Goal: Complete application form

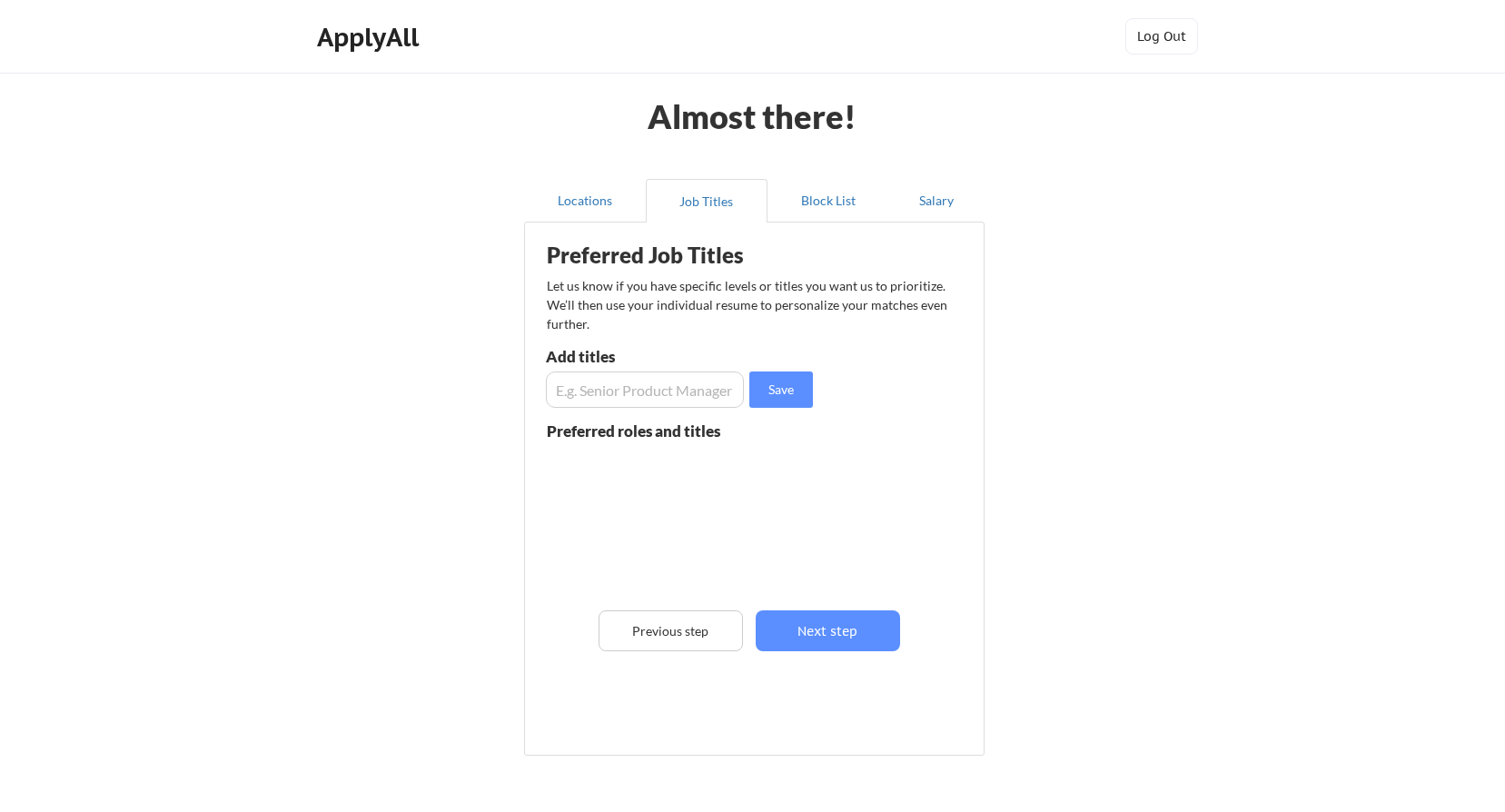
click at [705, 402] on input "input" at bounding box center [644, 390] width 198 height 37
type input "Senior Program Manager"
click at [798, 397] on button "Save" at bounding box center [781, 390] width 64 height 37
click at [720, 391] on input "input" at bounding box center [644, 390] width 198 height 37
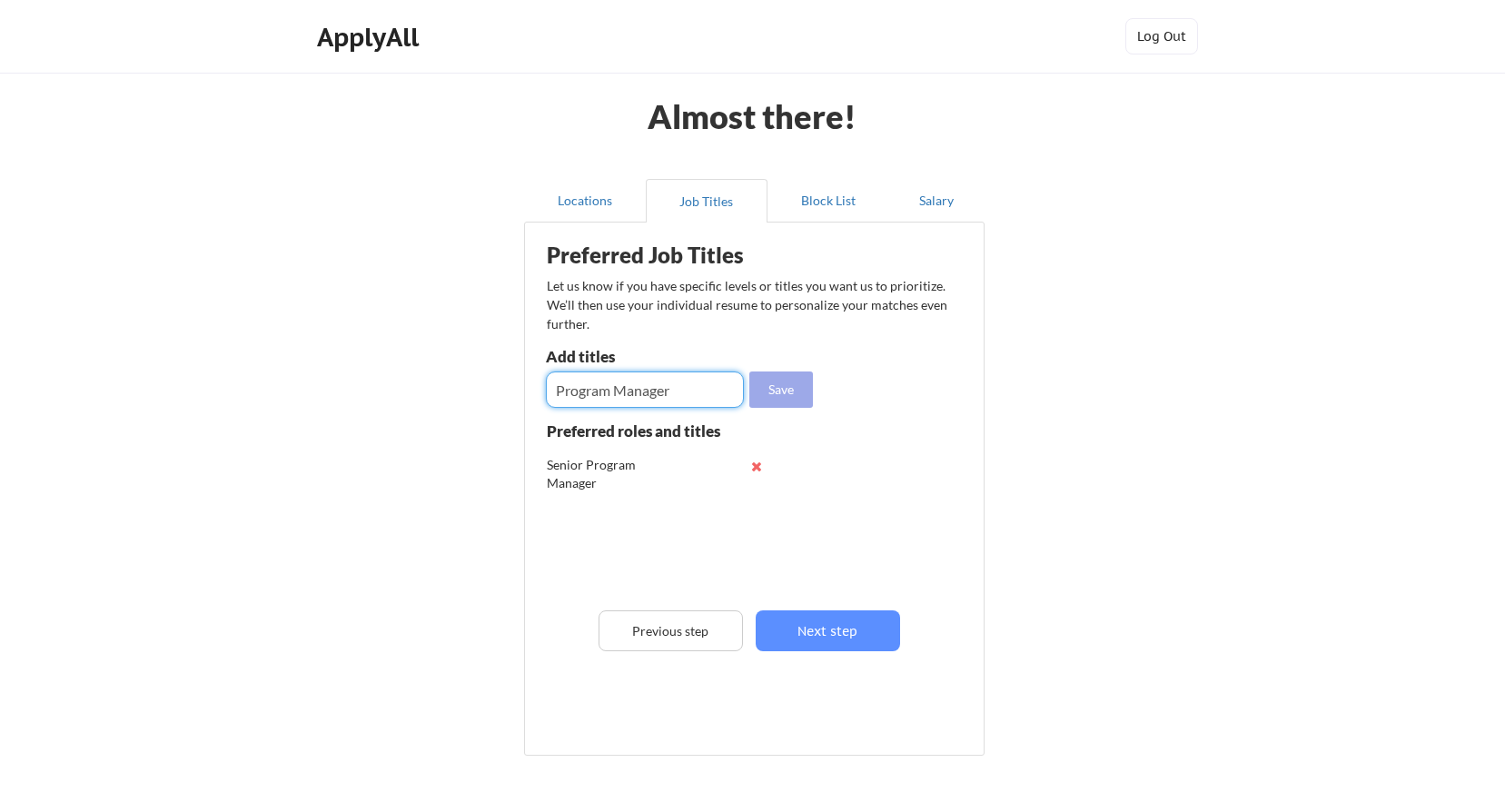
type input "Program Manager"
click at [757, 392] on button "Save" at bounding box center [781, 390] width 64 height 37
click at [651, 395] on input "input" at bounding box center [644, 390] width 198 height 37
type input "Marketing Program Manager"
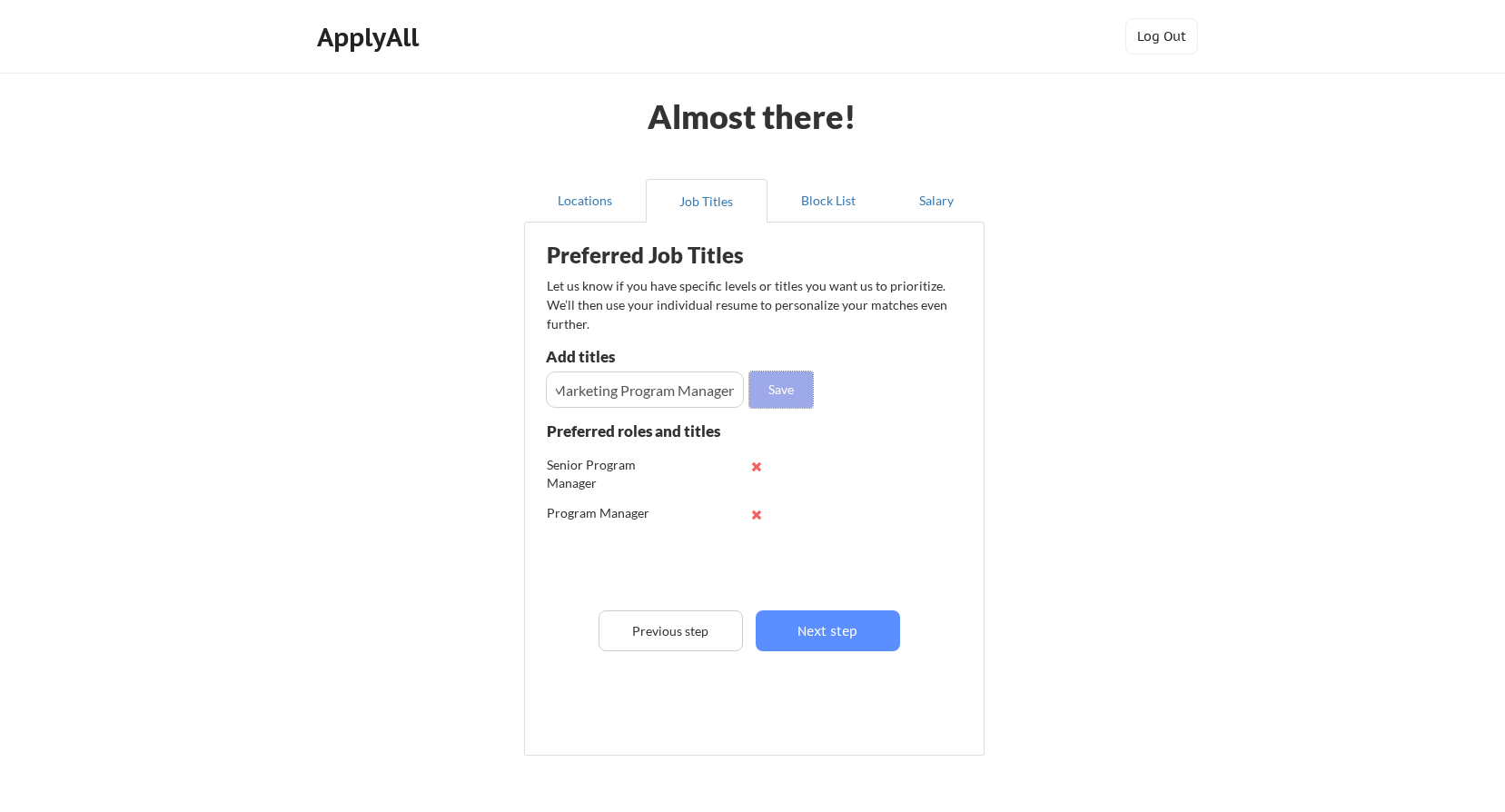
click at [783, 380] on button "Save" at bounding box center [781, 390] width 64 height 37
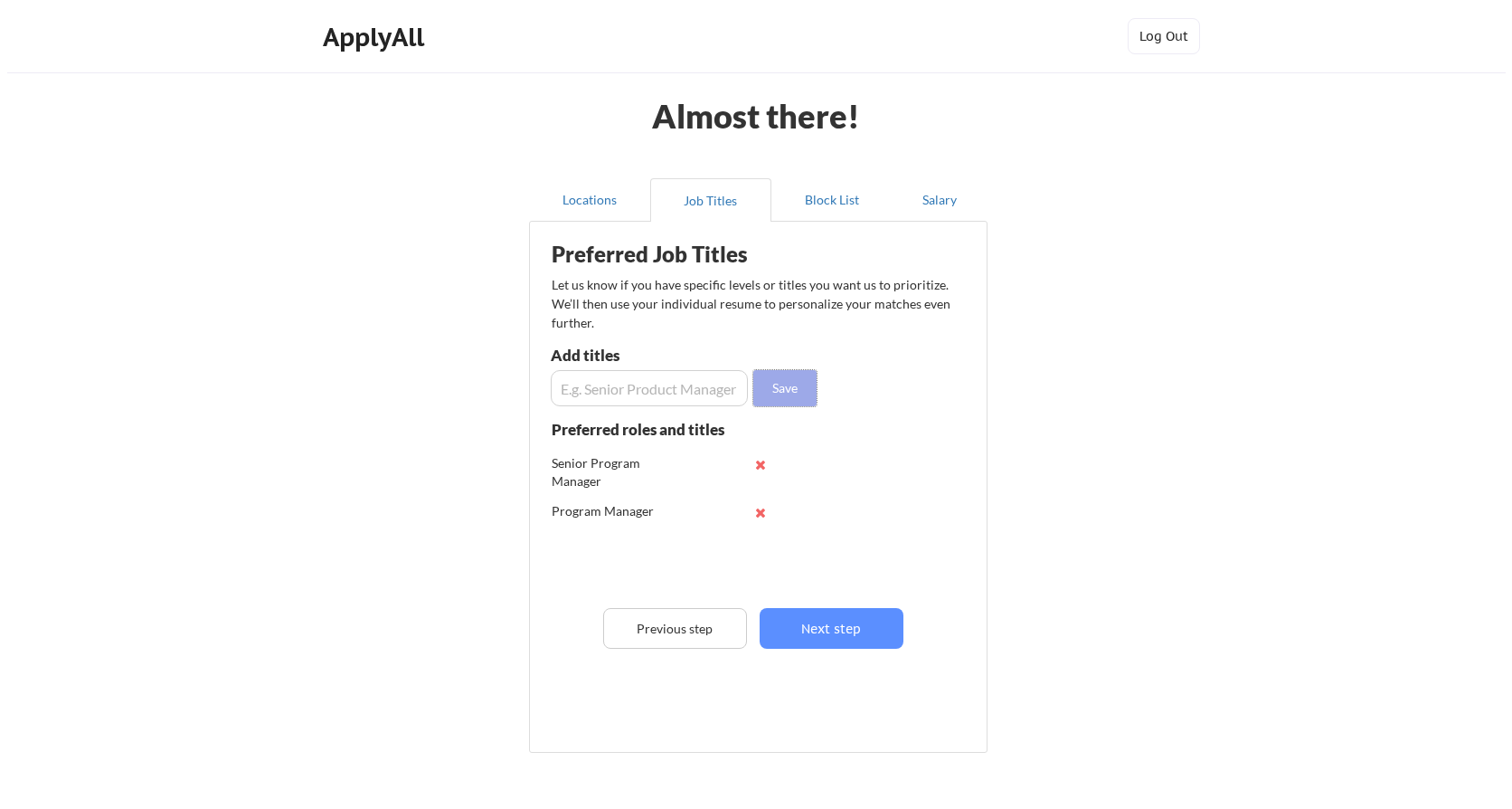
scroll to position [0, 0]
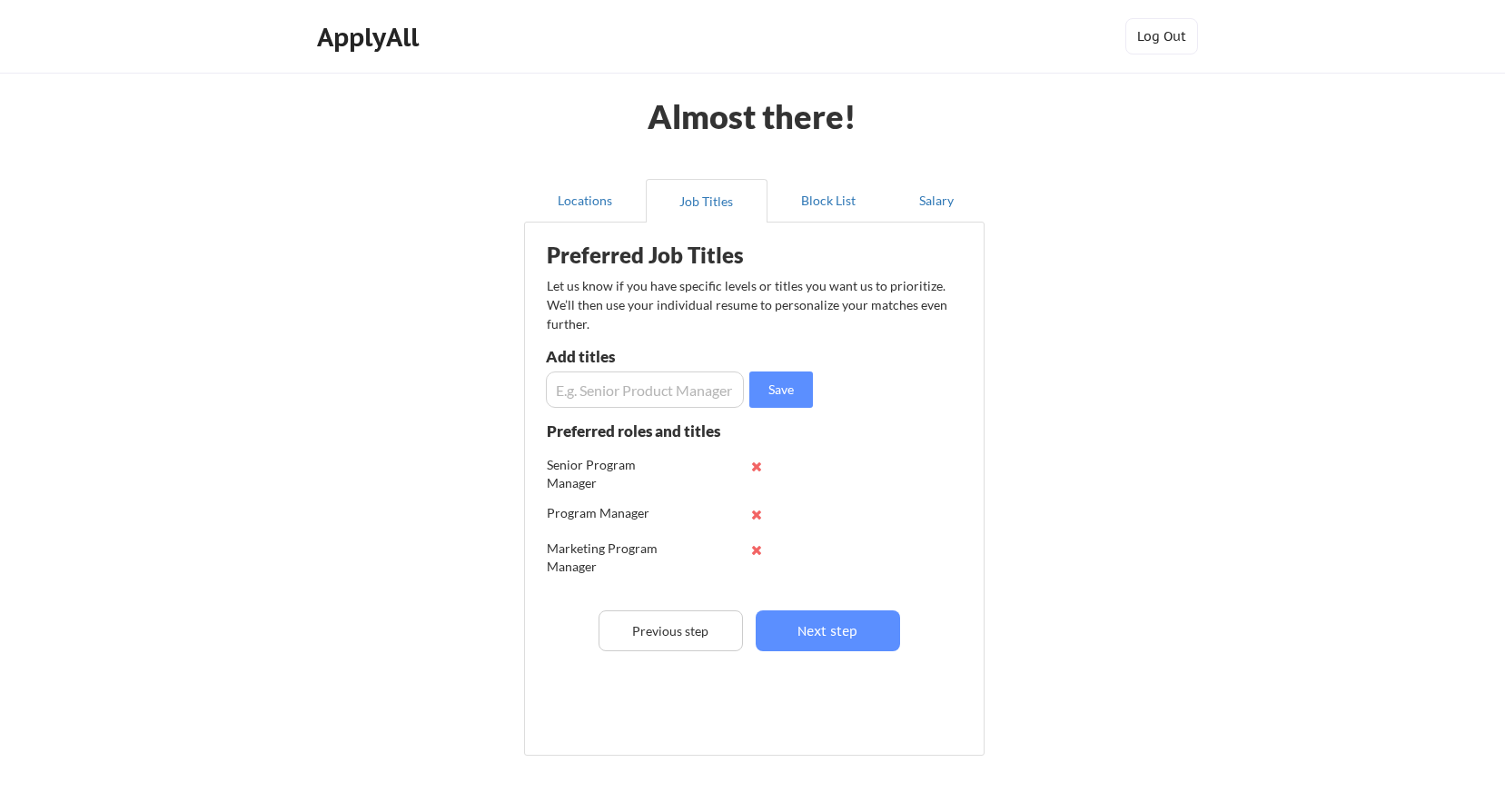
click at [656, 386] on input "input" at bounding box center [644, 390] width 198 height 37
type input "S"
type input "D"
type input "Senior Project Manager"
click at [768, 392] on button "Save" at bounding box center [781, 390] width 64 height 37
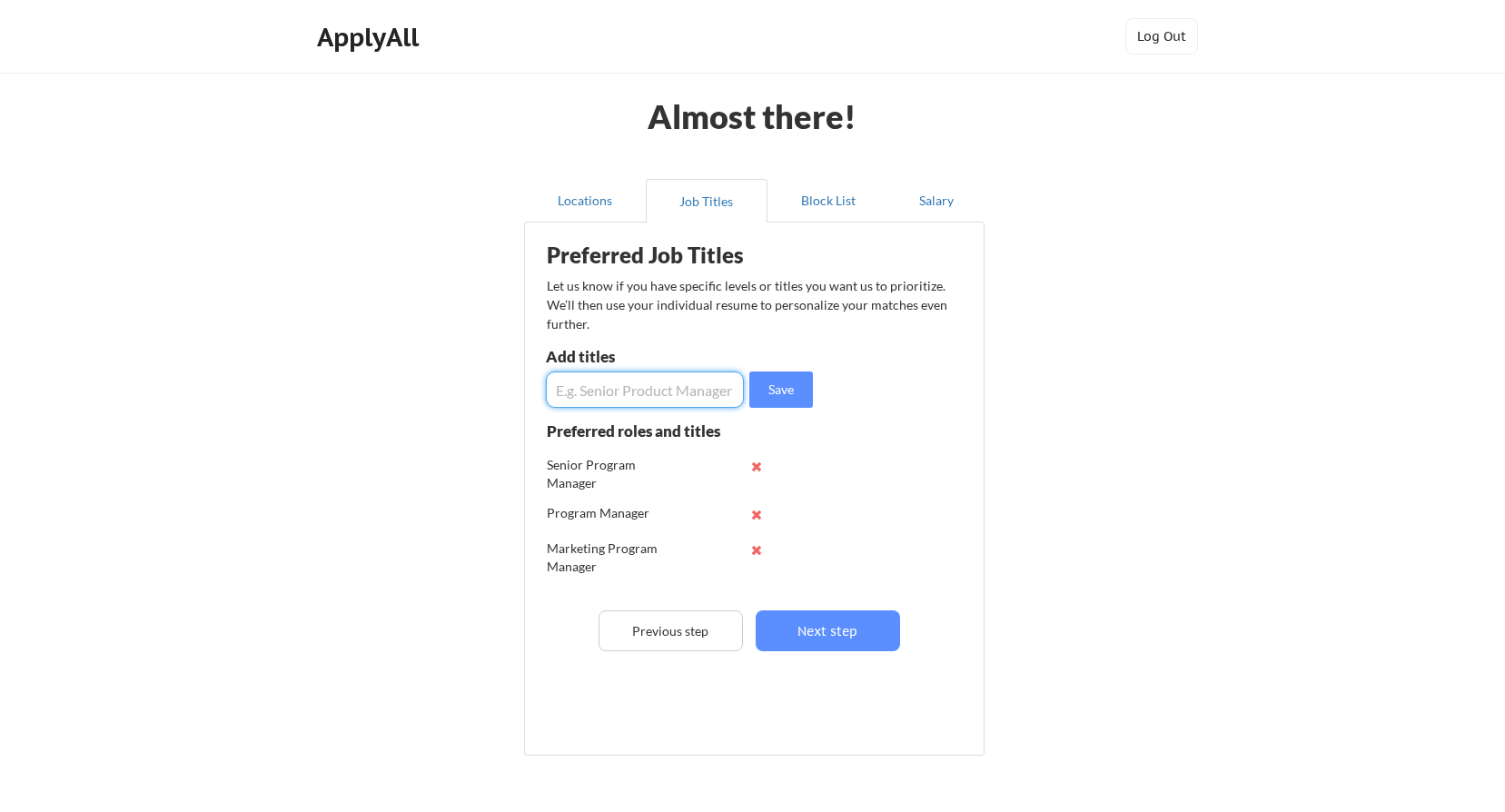
click at [673, 395] on input "input" at bounding box center [644, 390] width 198 height 37
type input "P"
click at [834, 627] on button "Next step" at bounding box center [828, 631] width 145 height 41
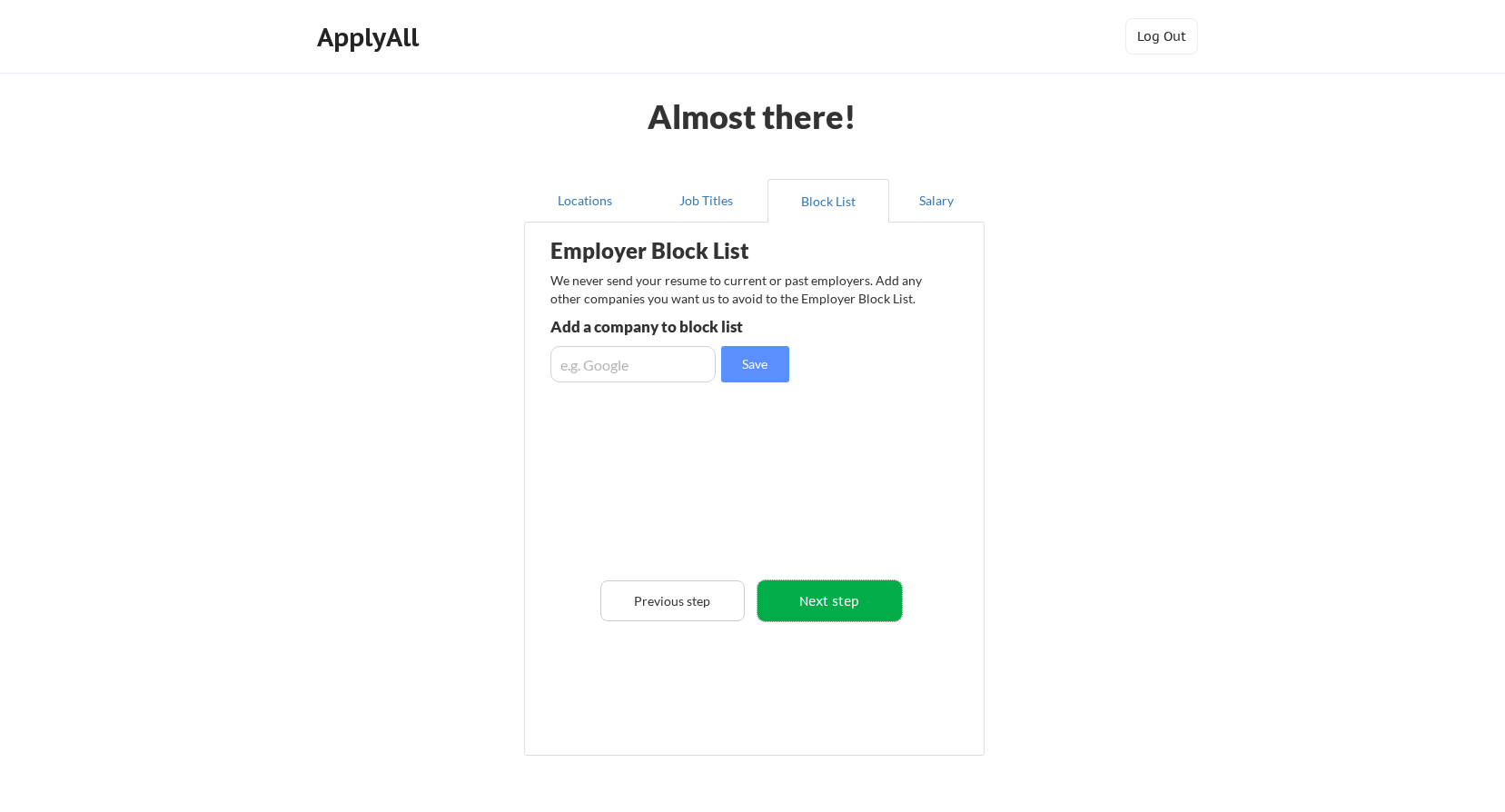
click at [803, 604] on button "Next step" at bounding box center [830, 601] width 145 height 41
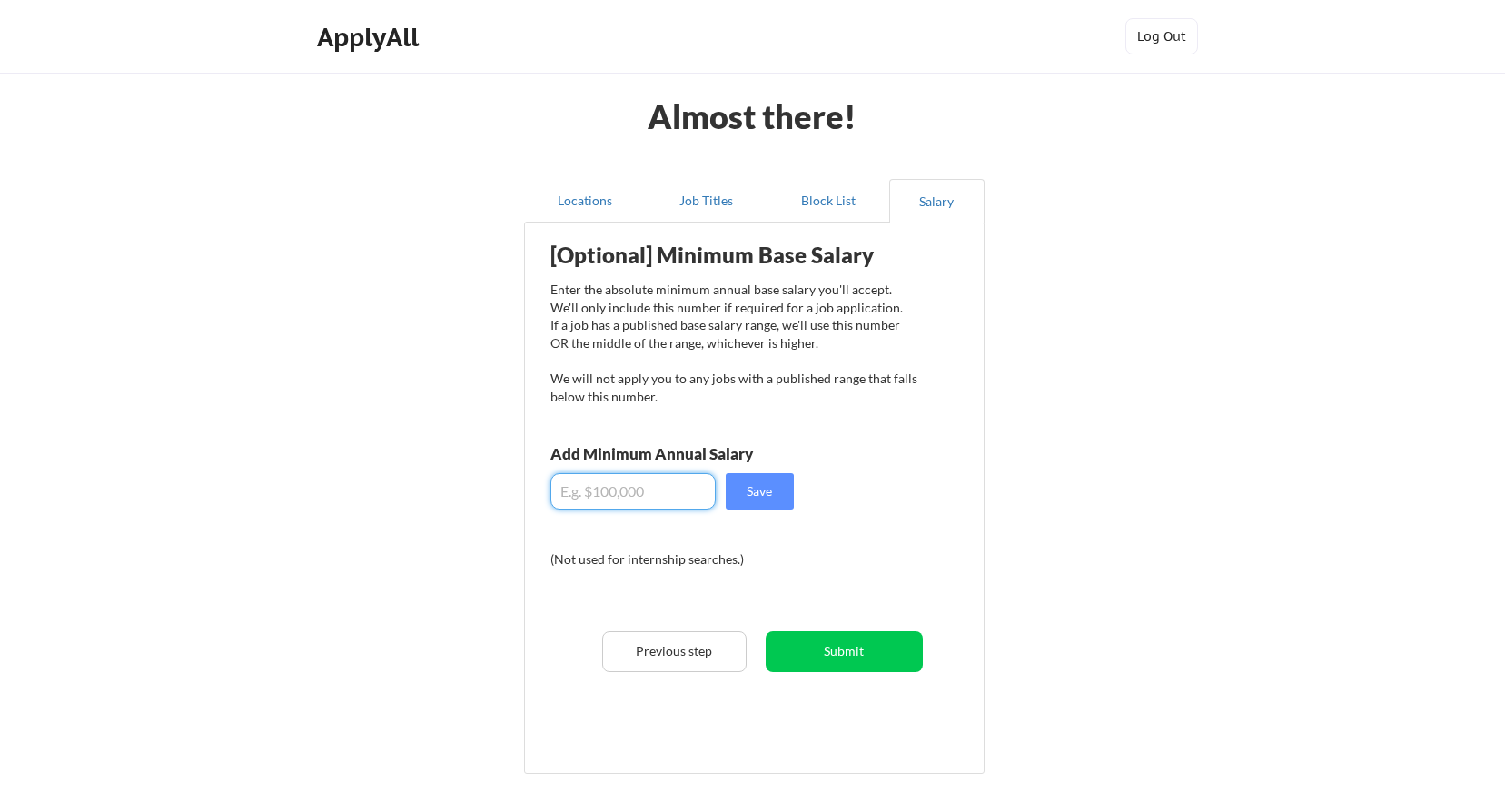
click at [653, 494] on input "input" at bounding box center [633, 492] width 165 height 37
type input "$150,000"
click at [855, 658] on button "Submit" at bounding box center [844, 651] width 157 height 41
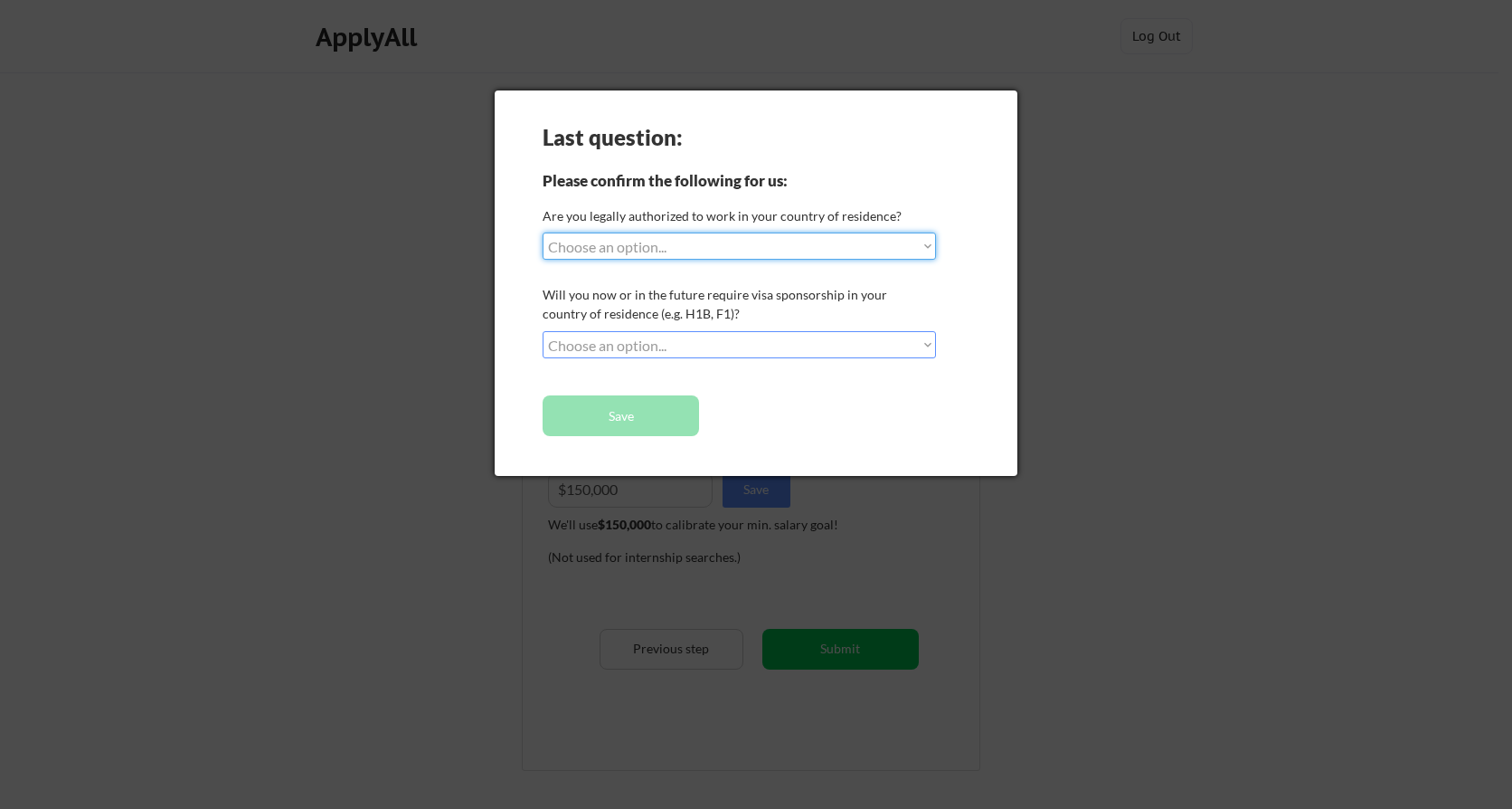
click at [714, 252] on select "Choose an option... Yes, I am a US Citizen Yes, I am a Canadian Citizen Yes, I …" at bounding box center [740, 246] width 394 height 27
select select ""yes__i_am_a_us_citizen""
click at [543, 233] on select "Choose an option... Yes, I am a US Citizen Yes, I am a Canadian Citizen Yes, I …" at bounding box center [740, 246] width 394 height 27
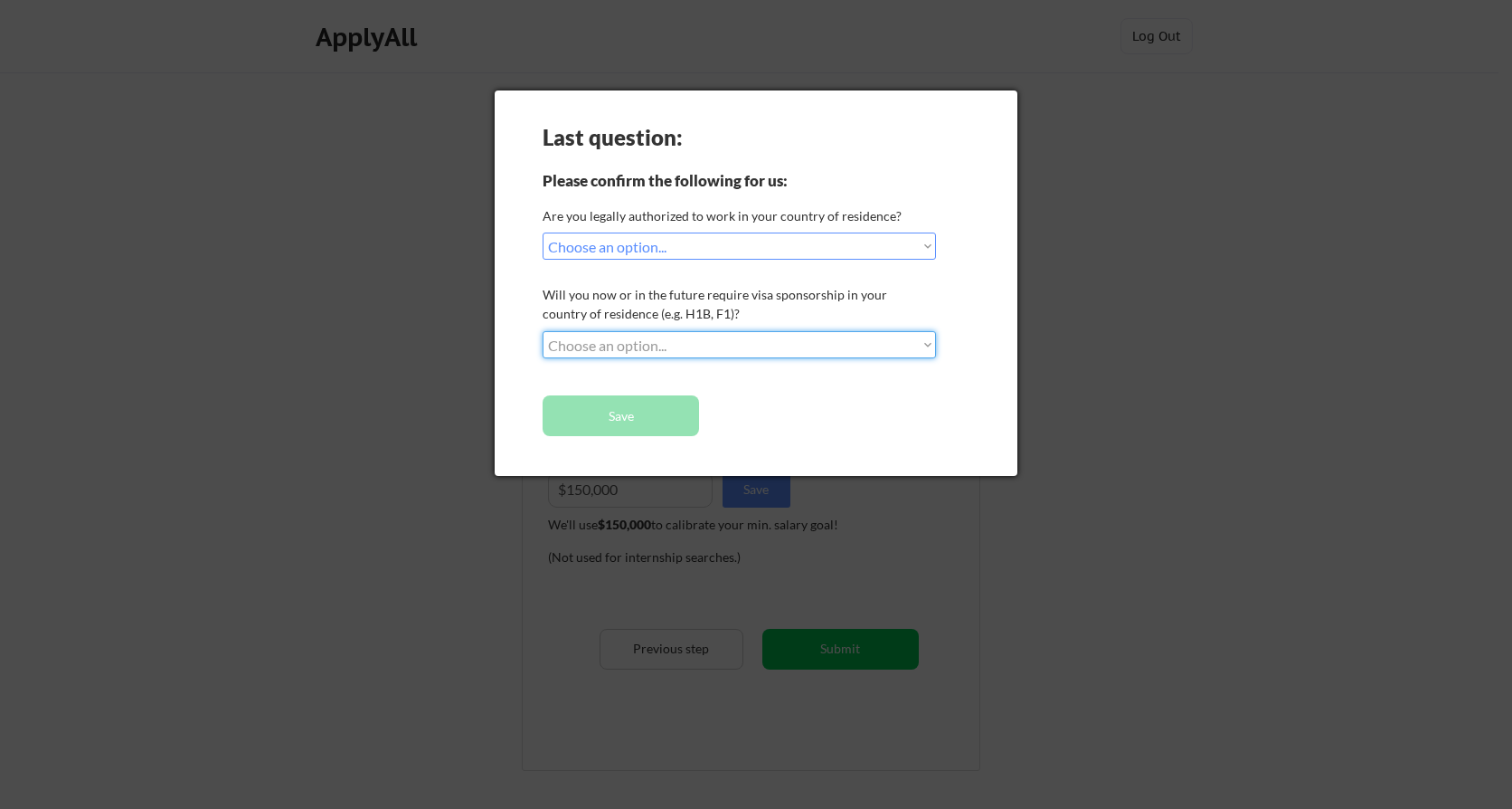
click at [627, 346] on select "Choose an option... No, I will not need sponsorship Yes, I will need sponsorship" at bounding box center [740, 345] width 394 height 27
select select ""no__i_will_not_need_sponsorship""
click at [543, 331] on select "Choose an option... No, I will not need sponsorship Yes, I will need sponsorship" at bounding box center [740, 345] width 394 height 27
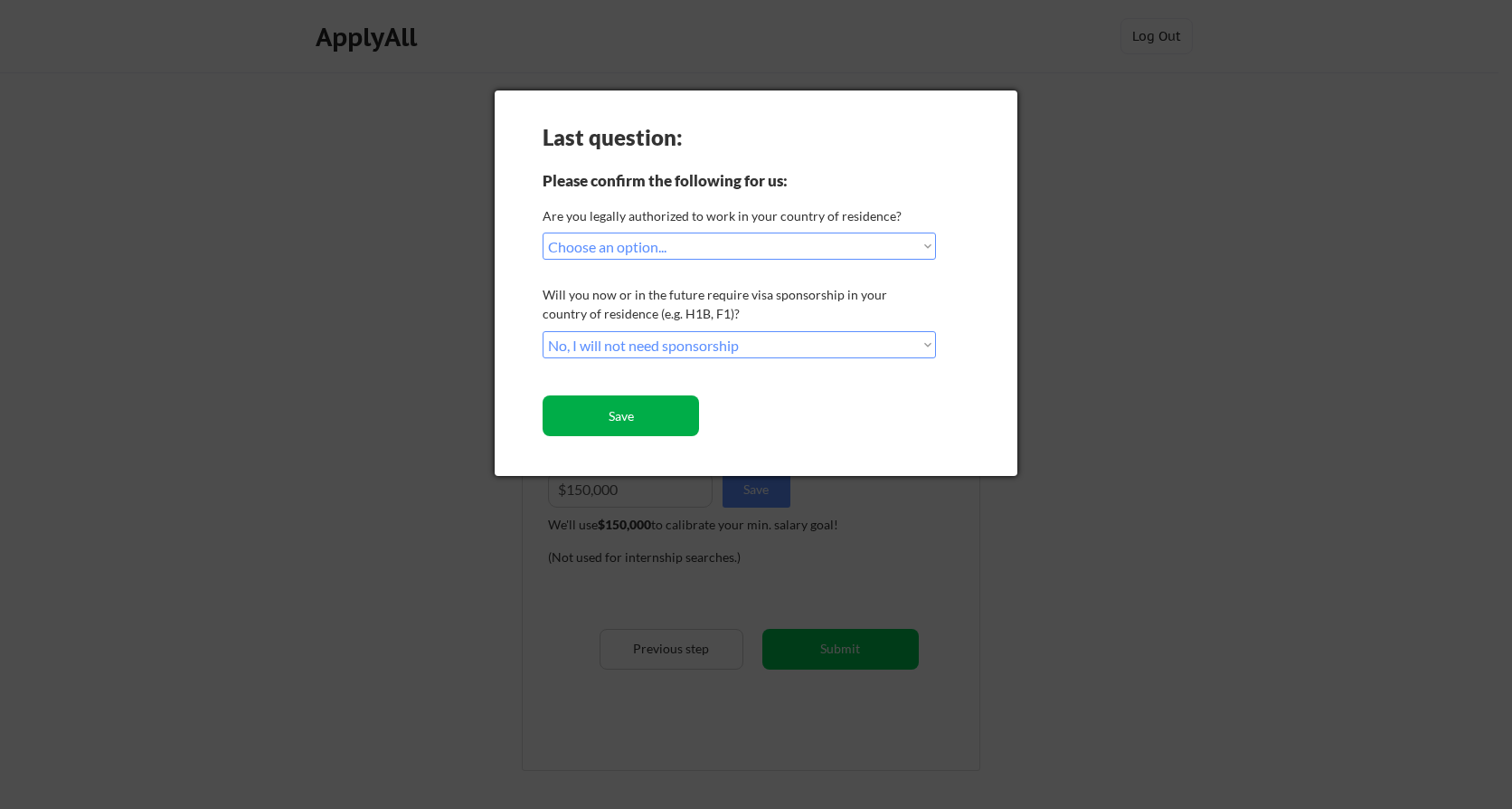
click at [657, 409] on button "Save" at bounding box center [621, 415] width 157 height 40
